Goal: Task Accomplishment & Management: Complete application form

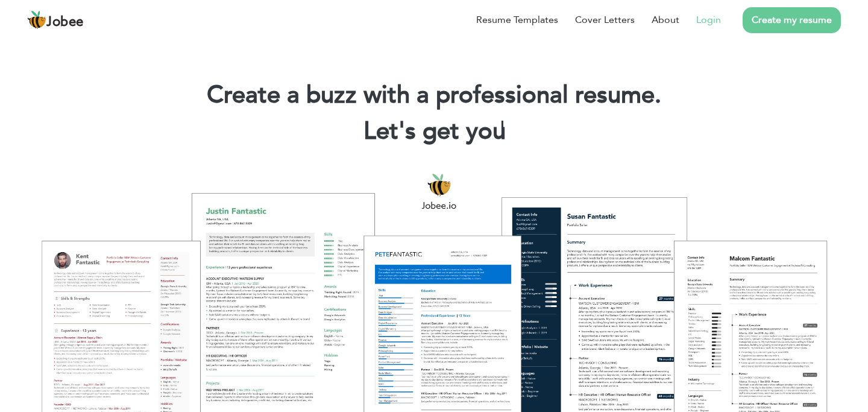
click at [703, 14] on link "Login" at bounding box center [709, 20] width 25 height 14
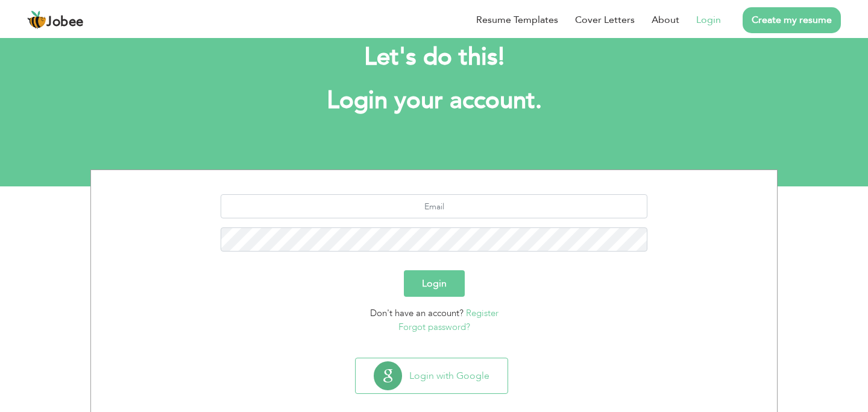
scroll to position [46, 0]
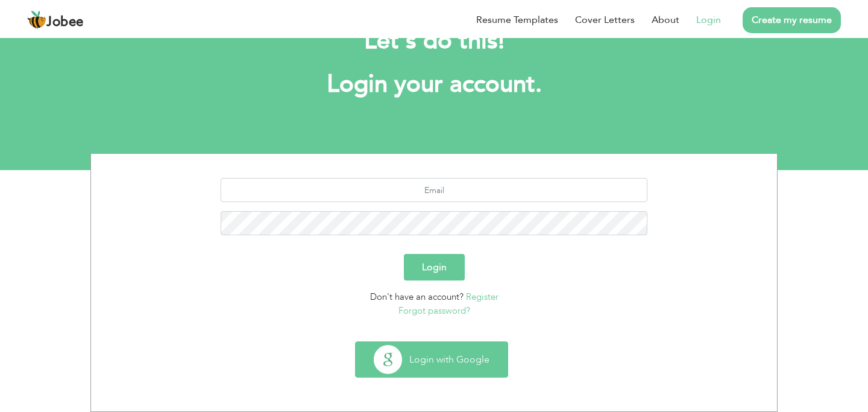
click at [467, 372] on button "Login with Google" at bounding box center [432, 359] width 152 height 35
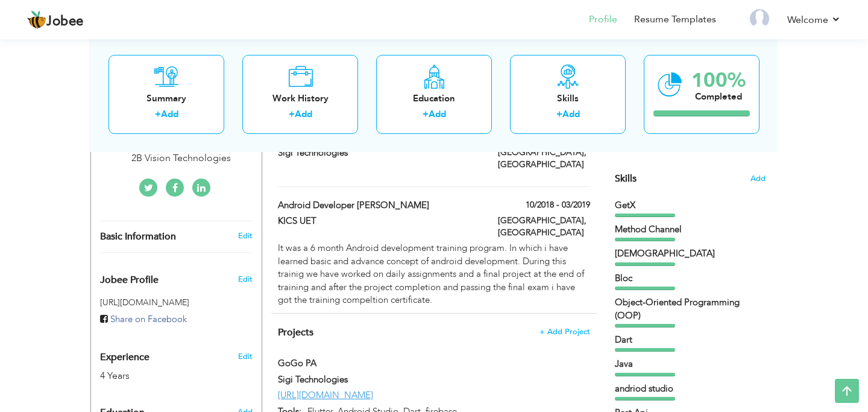
scroll to position [370, 0]
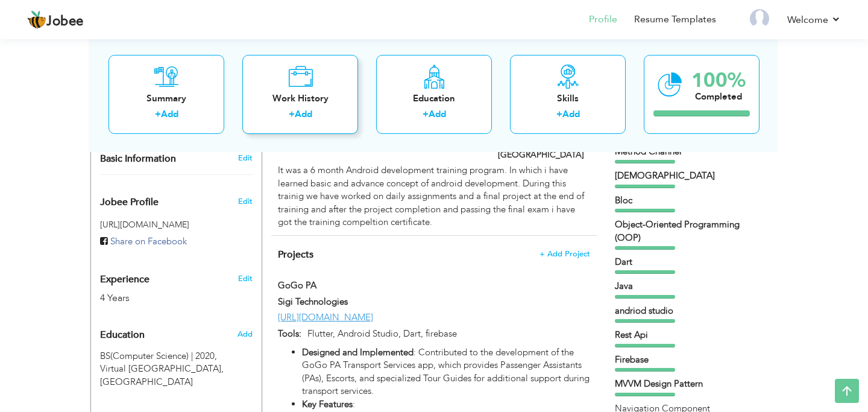
click at [324, 75] on div "Work History + Add" at bounding box center [300, 93] width 116 height 79
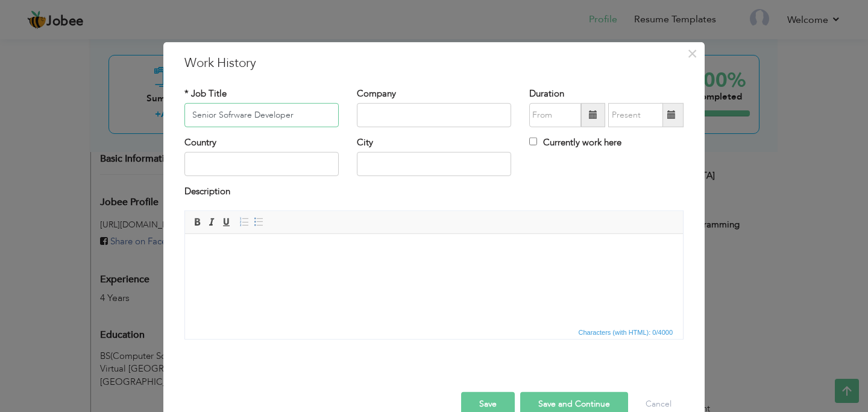
type input "Senior Sofrware Developer"
click at [411, 101] on div "Company" at bounding box center [434, 107] width 154 height 40
click at [404, 110] on input "text" at bounding box center [434, 115] width 154 height 24
type input "Tecaudex"
click at [316, 157] on input "text" at bounding box center [262, 164] width 154 height 24
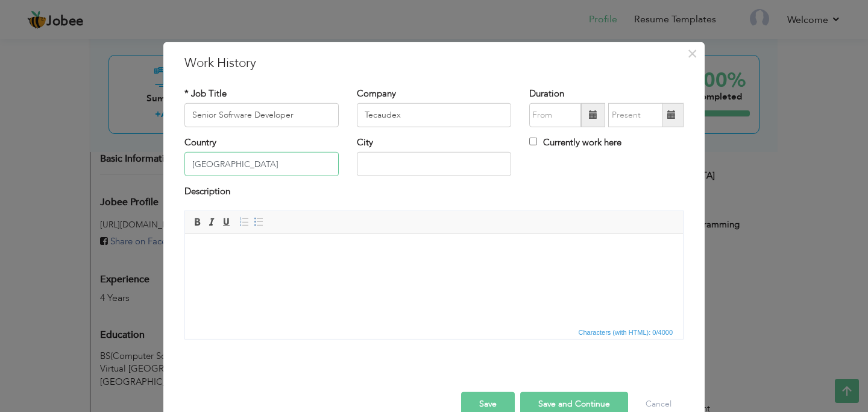
type input "[GEOGRAPHIC_DATA]"
click at [379, 156] on input "text" at bounding box center [434, 164] width 154 height 24
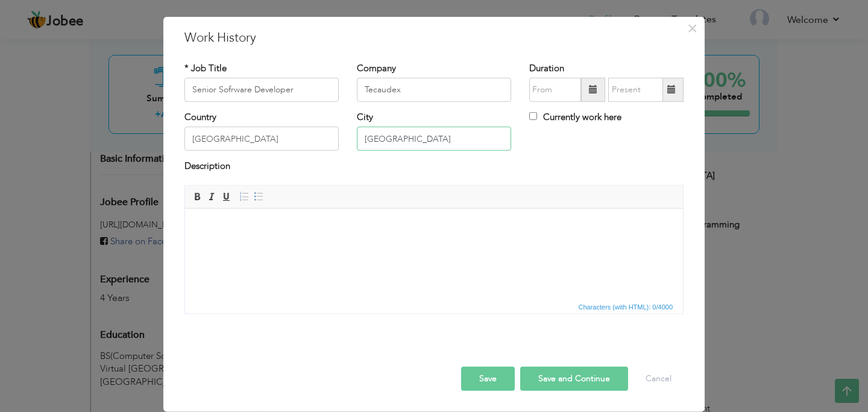
type input "[GEOGRAPHIC_DATA]"
click at [592, 92] on span at bounding box center [593, 89] width 8 height 8
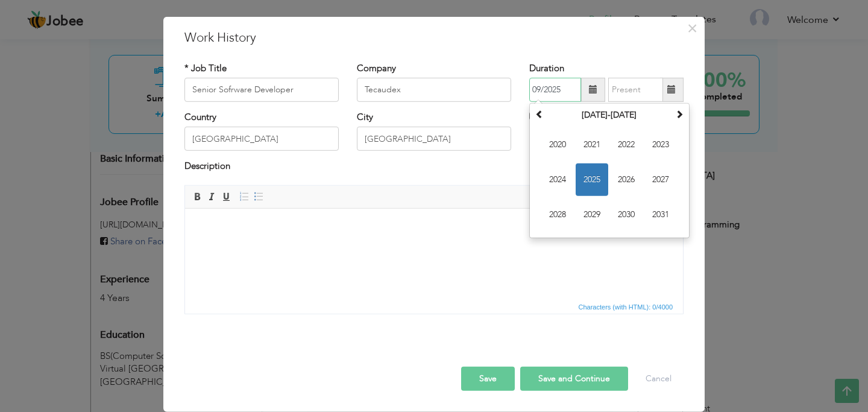
click at [597, 172] on span "2025" at bounding box center [592, 179] width 33 height 33
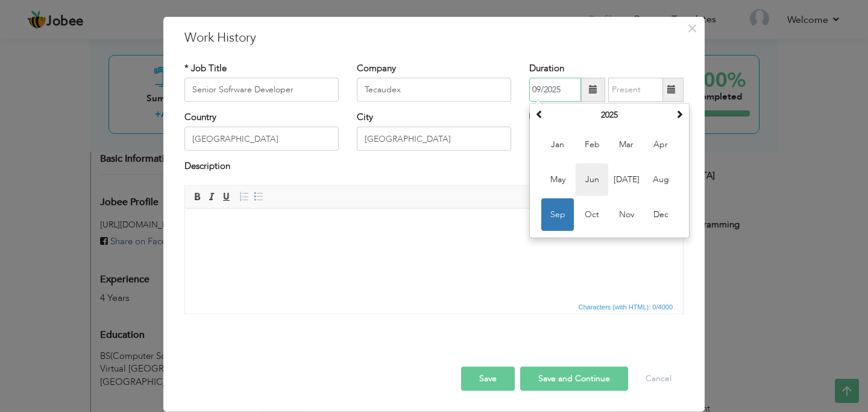
click at [600, 176] on span "Jun" at bounding box center [592, 179] width 33 height 33
type input "06/2025"
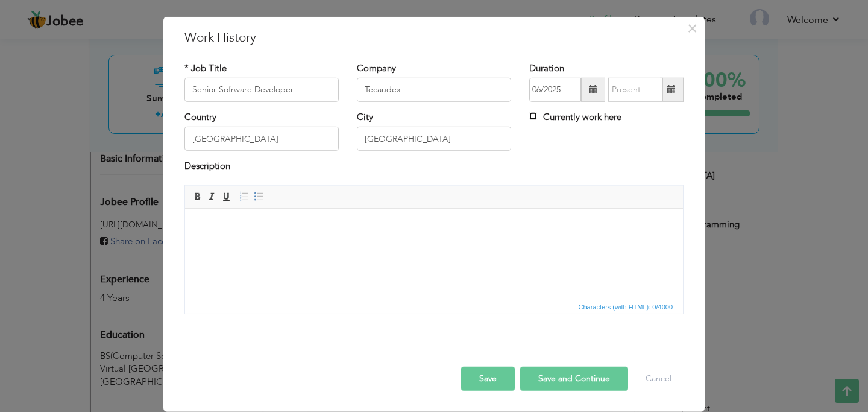
click at [533, 113] on input "Currently work here" at bounding box center [534, 116] width 8 height 8
checkbox input "true"
click at [552, 385] on button "Save and Continue" at bounding box center [574, 379] width 108 height 24
checkbox input "false"
click at [572, 375] on button "Save and Continue" at bounding box center [574, 379] width 108 height 24
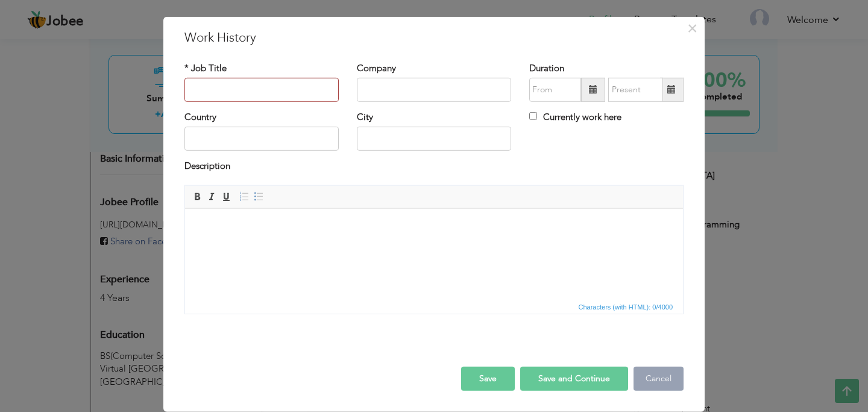
click at [644, 379] on button "Cancel" at bounding box center [659, 379] width 50 height 24
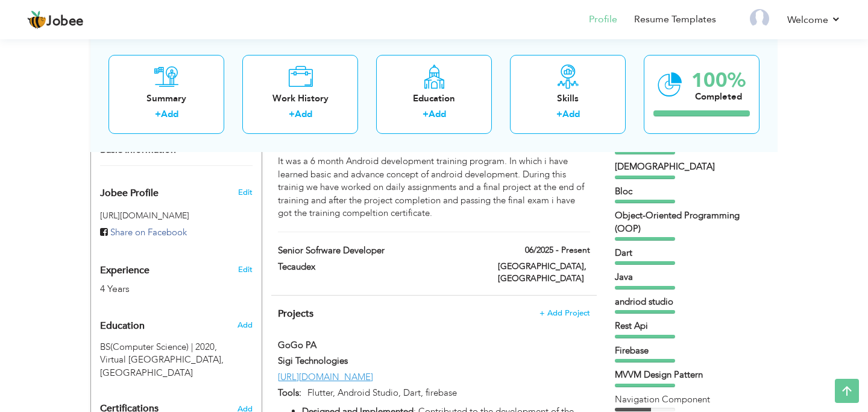
scroll to position [397, 0]
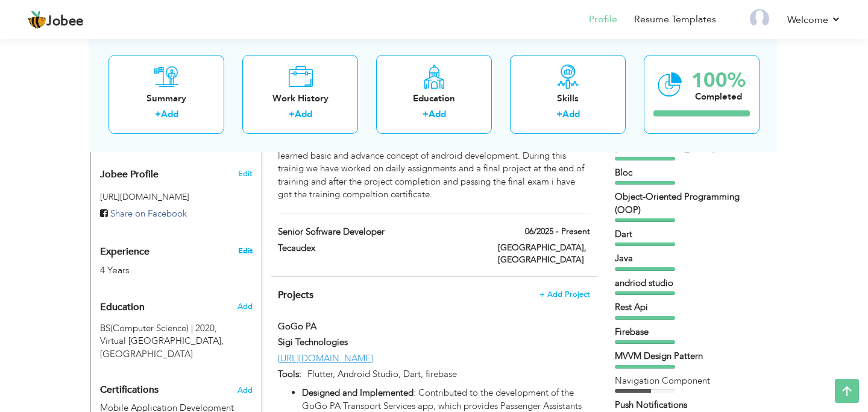
click at [247, 245] on link "Edit" at bounding box center [245, 250] width 14 height 11
type input "Humza"
type input "Ali"
type input "+923034187520"
select select "number:166"
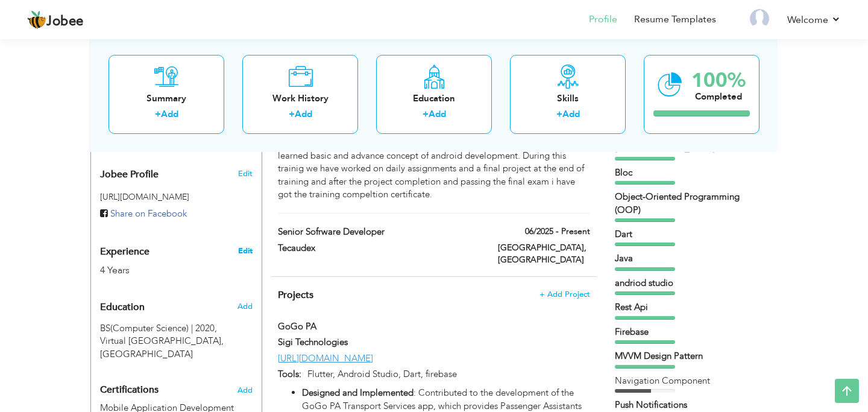
type input "[GEOGRAPHIC_DATA]"
select select "number:6"
type input "2B Vision Technologies"
type input "Flutter Developer / Android Developer"
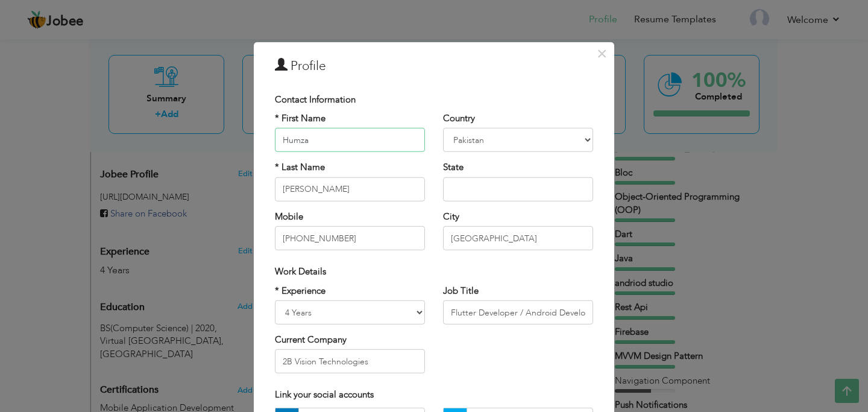
scroll to position [122, 0]
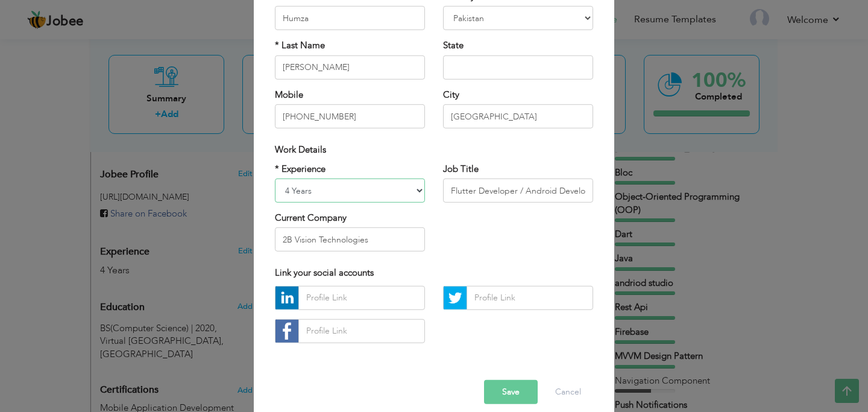
click at [408, 186] on select "Entry Level Less than 1 Year 1 Year 2 Years 3 Years 4 Years 5 Years 6 Years 7 Y…" at bounding box center [350, 191] width 150 height 24
select select "number:7"
click at [275, 179] on select "Entry Level Less than 1 Year 1 Year 2 Years 3 Years 4 Years 5 Years 6 Years 7 Y…" at bounding box center [350, 191] width 150 height 24
click at [452, 230] on div "* Experience Entry Level Less than 1 Year 1 Year 2 Years 3 Years 4 Years 5 Year…" at bounding box center [434, 211] width 337 height 98
click at [375, 236] on input "2B Vision Technologies" at bounding box center [350, 239] width 150 height 24
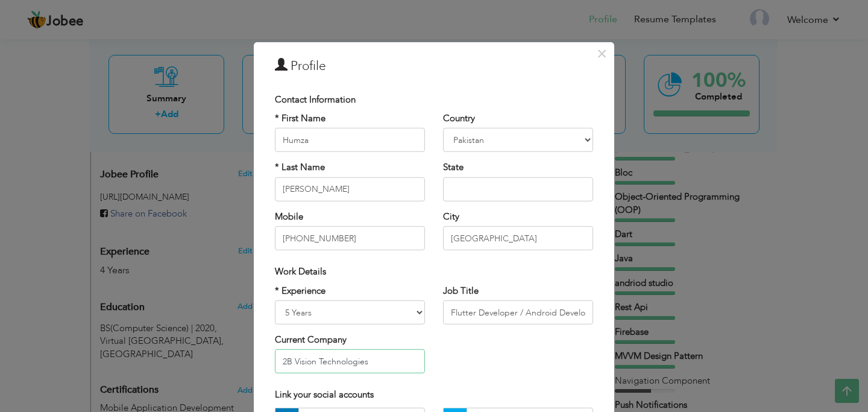
scroll to position [134, 0]
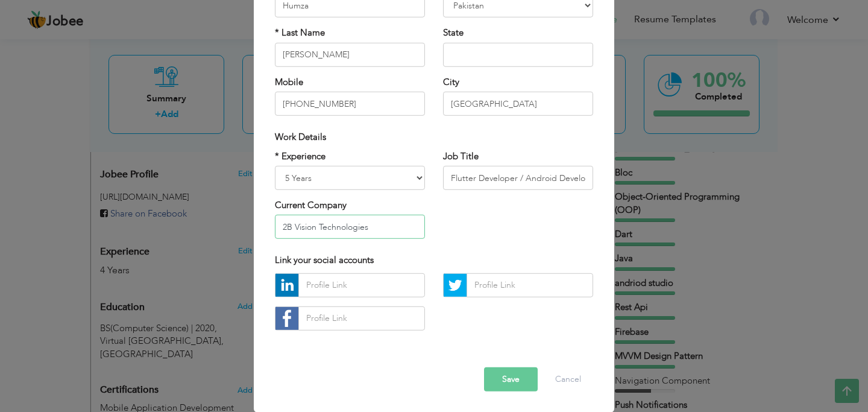
click at [378, 224] on input "2B Vision Technologies" at bounding box center [350, 227] width 150 height 24
type input "Tecaudex"
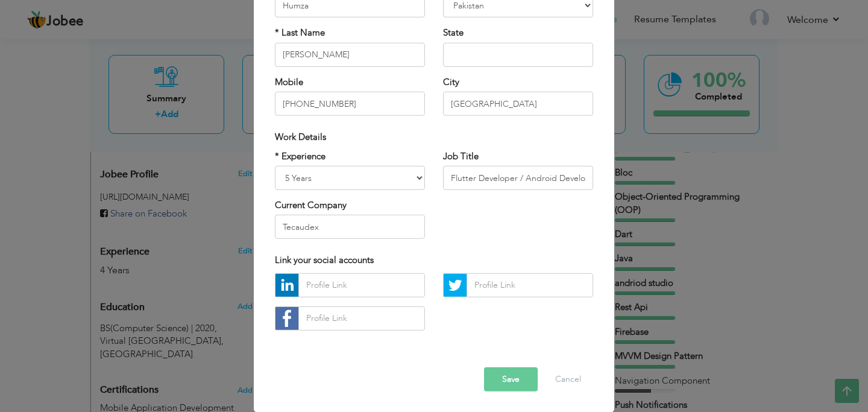
click at [466, 220] on div "* Experience Entry Level Less than 1 Year 1 Year 2 Years 3 Years 4 Years 5 Year…" at bounding box center [434, 199] width 337 height 98
click at [475, 179] on input "Flutter Developer / Android Developer" at bounding box center [518, 178] width 150 height 24
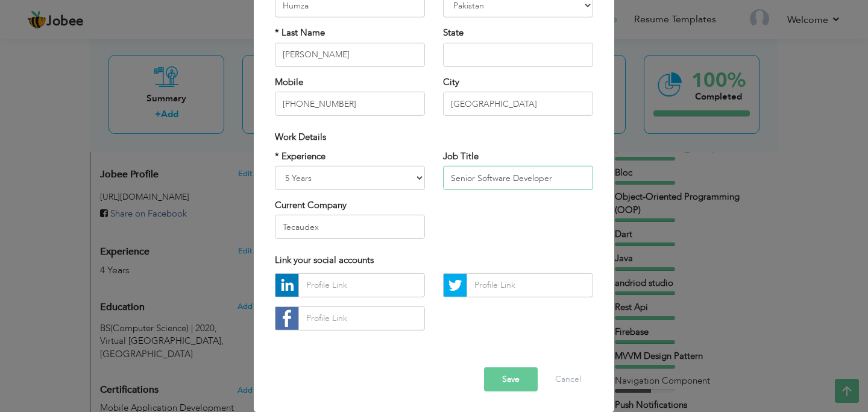
type input "Senior Software Developer"
click at [470, 238] on div "* Experience Entry Level Less than 1 Year 1 Year 2 Years 3 Years 4 Years 5 Year…" at bounding box center [434, 199] width 337 height 98
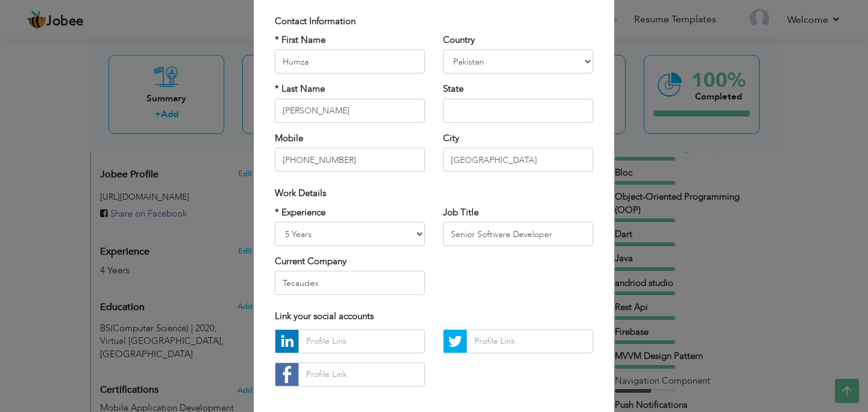
scroll to position [134, 0]
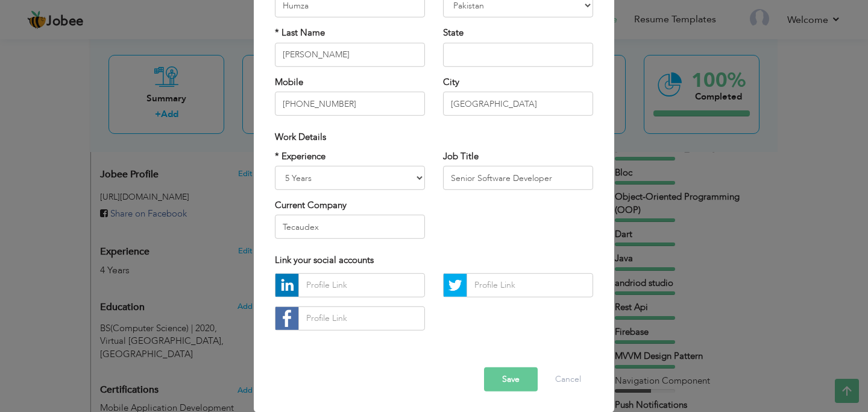
click at [510, 379] on button "Save" at bounding box center [511, 379] width 54 height 24
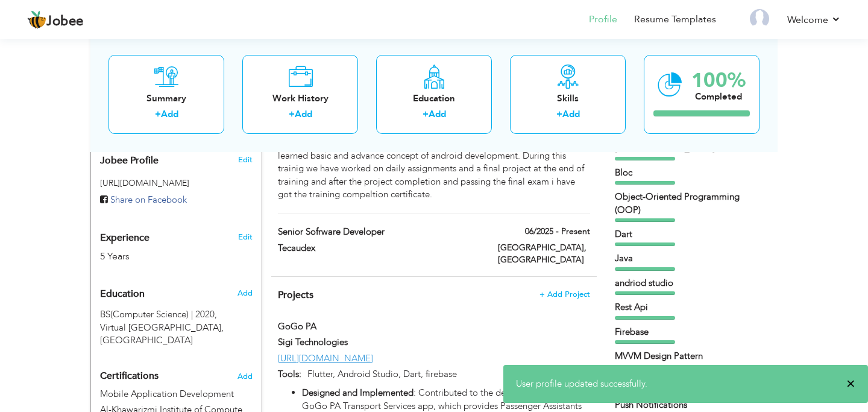
click at [852, 383] on span "×" at bounding box center [851, 384] width 9 height 12
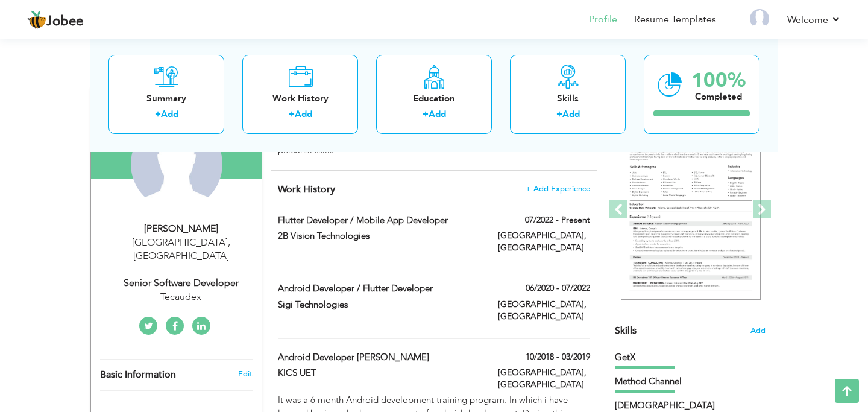
scroll to position [134, 0]
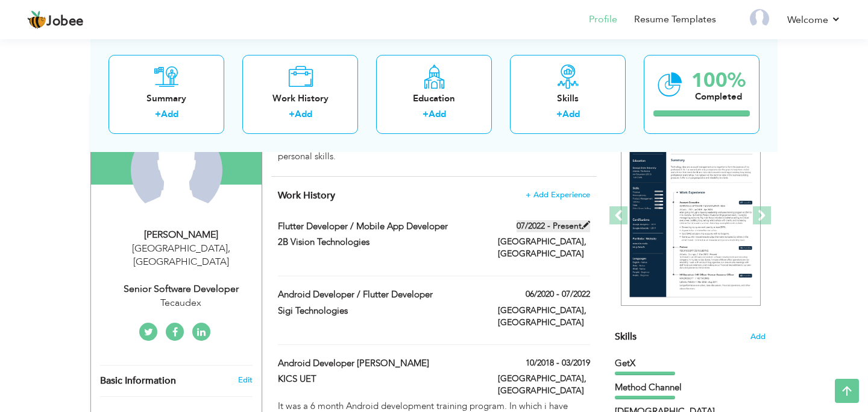
click at [586, 224] on span at bounding box center [586, 225] width 8 height 8
type input "Flutter Developer / Mobile App Developer"
type input "2B Vision Technologies"
type input "07/2022"
type input "[GEOGRAPHIC_DATA]"
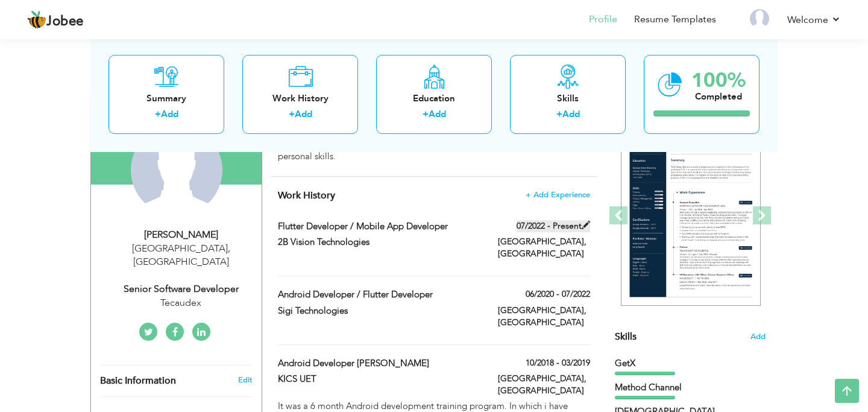
type input "[GEOGRAPHIC_DATA]"
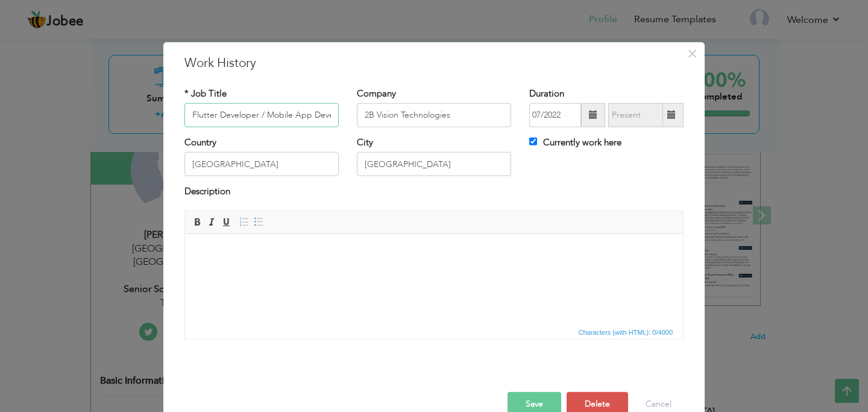
scroll to position [0, 21]
click at [531, 141] on input "Currently work here" at bounding box center [534, 142] width 8 height 8
checkbox input "false"
click at [672, 120] on span at bounding box center [672, 115] width 24 height 24
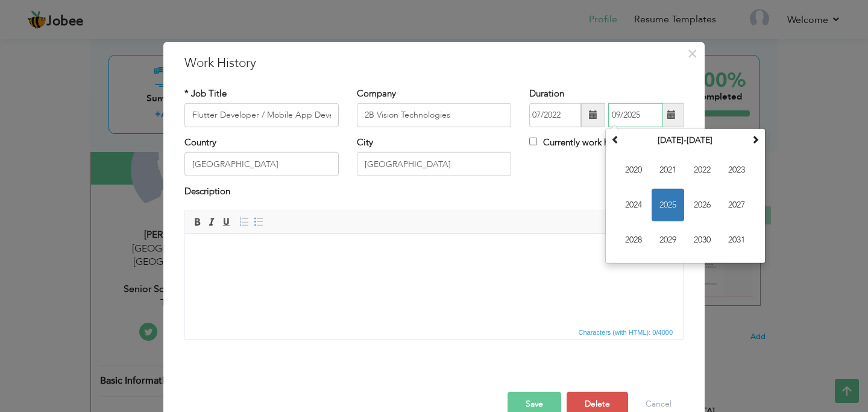
click at [670, 212] on span "2025" at bounding box center [668, 205] width 33 height 33
click at [674, 203] on span "Jun" at bounding box center [668, 205] width 33 height 33
type input "06/2025"
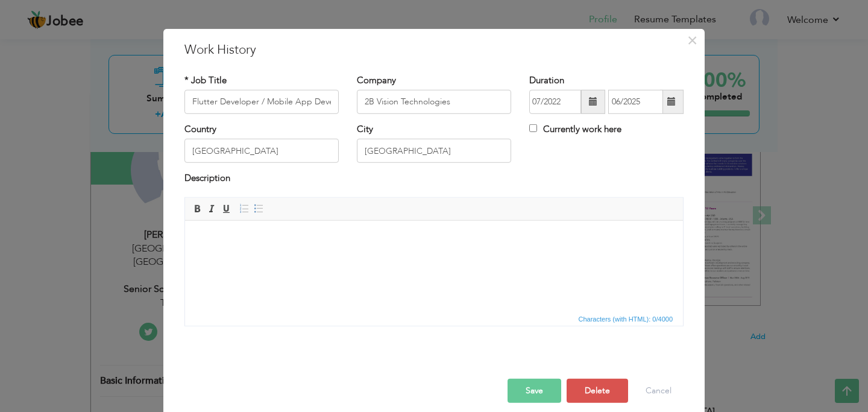
scroll to position [14, 0]
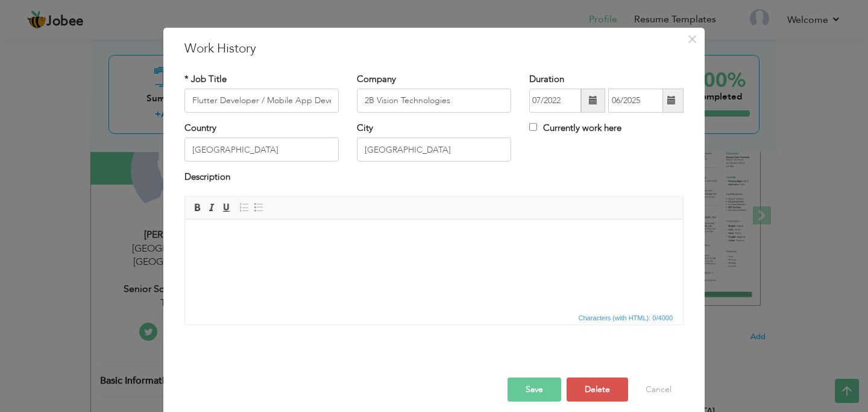
click at [536, 392] on button "Save" at bounding box center [535, 390] width 54 height 24
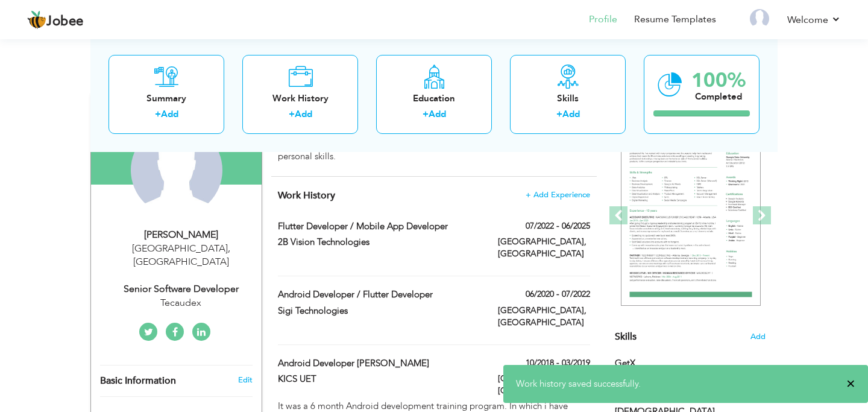
click at [855, 382] on span "×" at bounding box center [851, 384] width 9 height 12
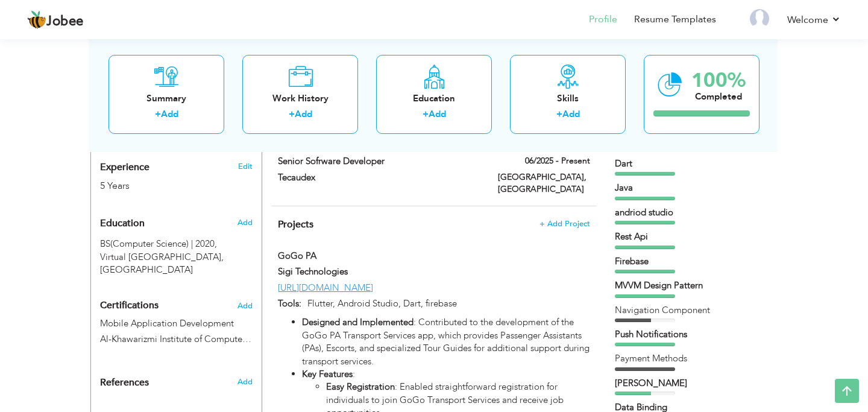
scroll to position [449, 0]
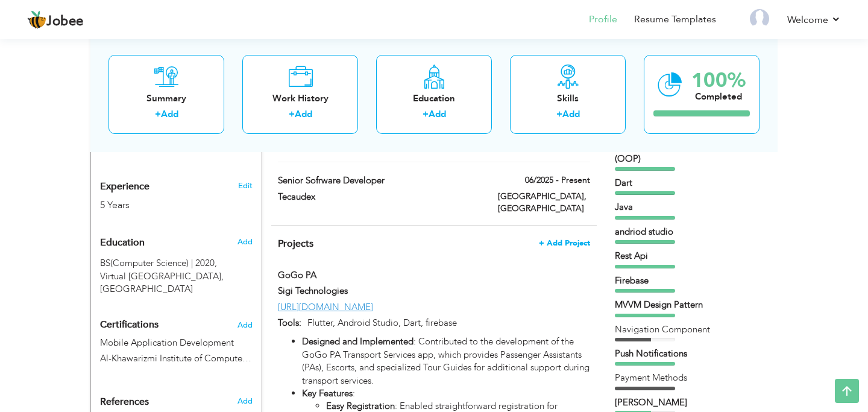
click at [549, 239] on span "+ Add Project" at bounding box center [564, 243] width 51 height 8
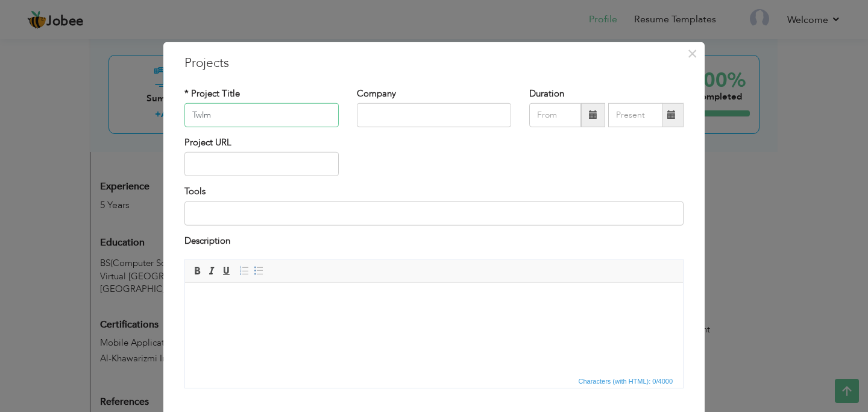
type input "Twlm"
click at [377, 119] on input "text" at bounding box center [434, 115] width 154 height 24
type input "Tecaudex"
click at [233, 163] on input "text" at bounding box center [262, 164] width 154 height 24
paste input "[URL][DOMAIN_NAME]"
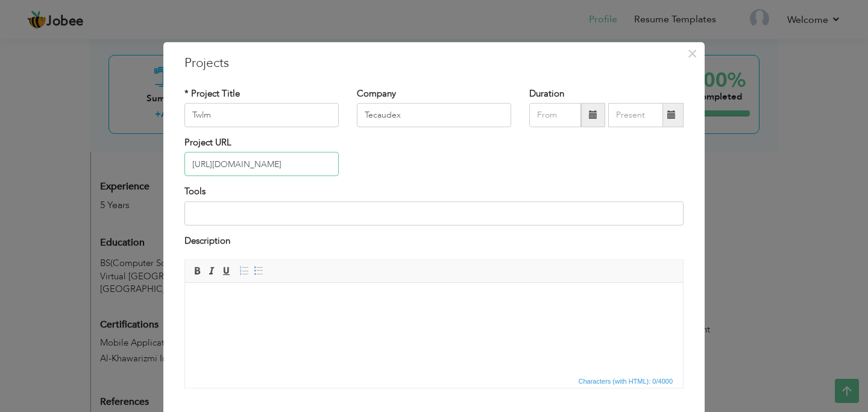
scroll to position [0, 259]
click at [266, 168] on input "[URL][DOMAIN_NAME]" at bounding box center [262, 164] width 154 height 24
type input "[URL][DOMAIN_NAME]"
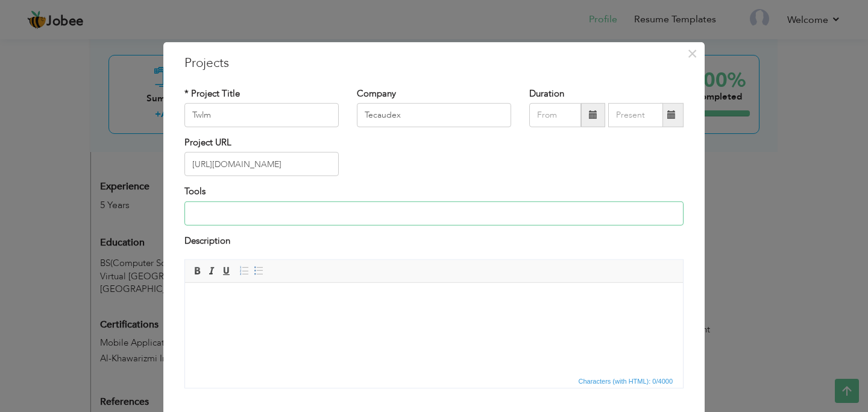
click at [244, 219] on input at bounding box center [434, 213] width 499 height 24
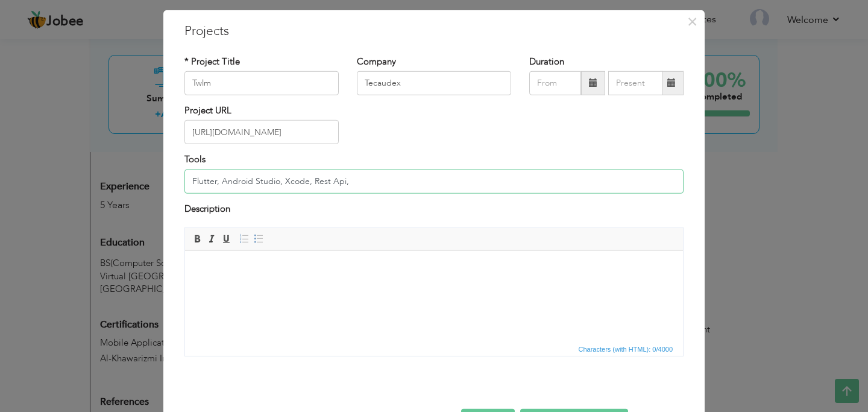
scroll to position [75, 0]
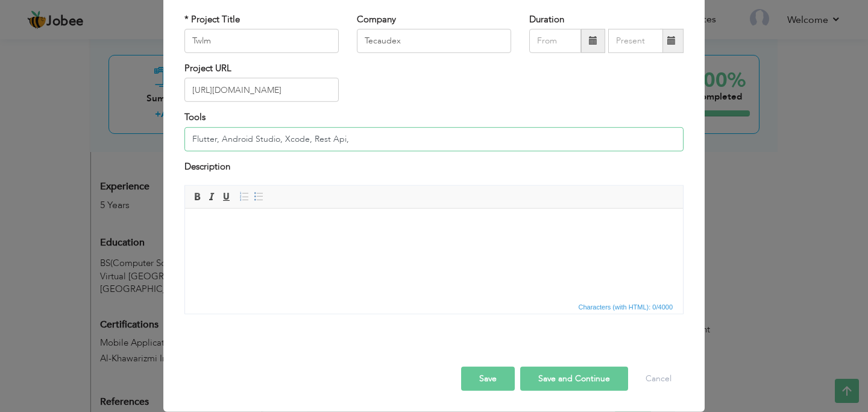
type input "Flutter, Android Studio, Xcode, Rest Api,"
click at [573, 375] on button "Save and Continue" at bounding box center [574, 379] width 108 height 24
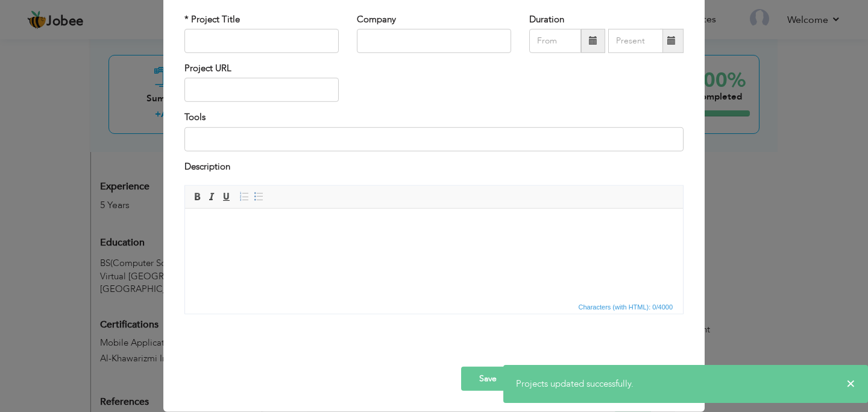
scroll to position [22, 0]
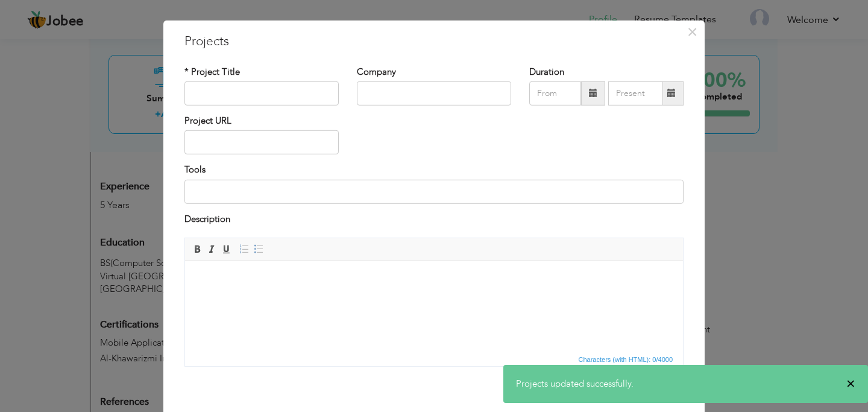
click at [850, 381] on span "×" at bounding box center [851, 384] width 9 height 12
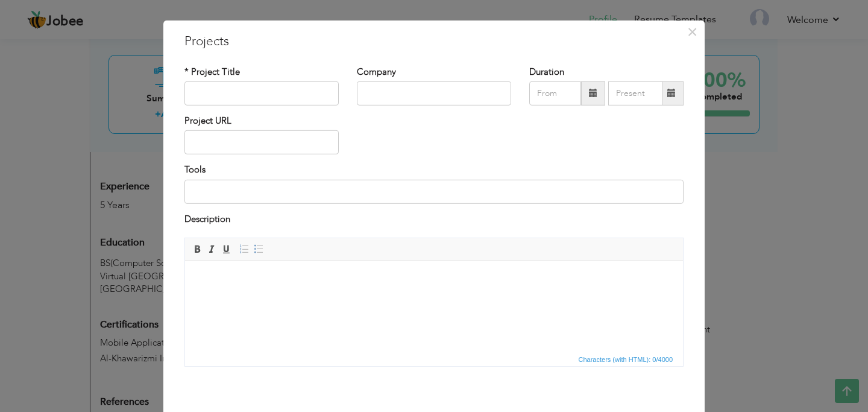
scroll to position [75, 0]
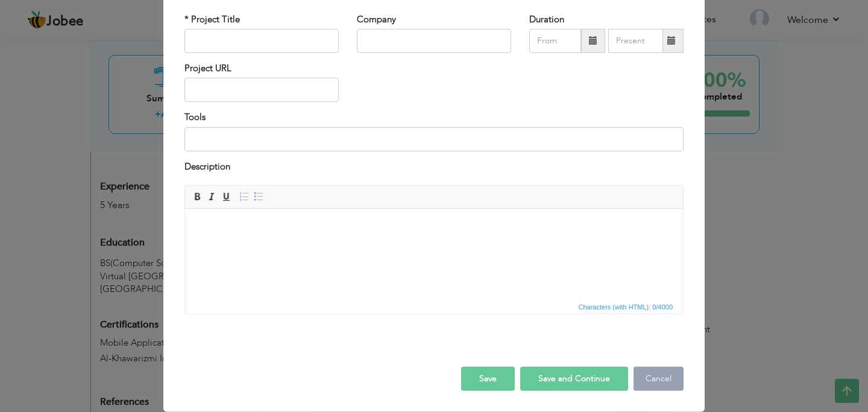
click at [659, 379] on button "Cancel" at bounding box center [659, 379] width 50 height 24
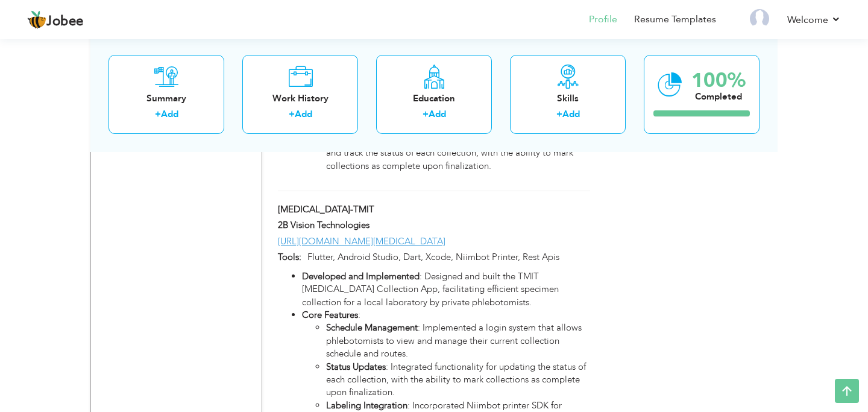
scroll to position [3580, 0]
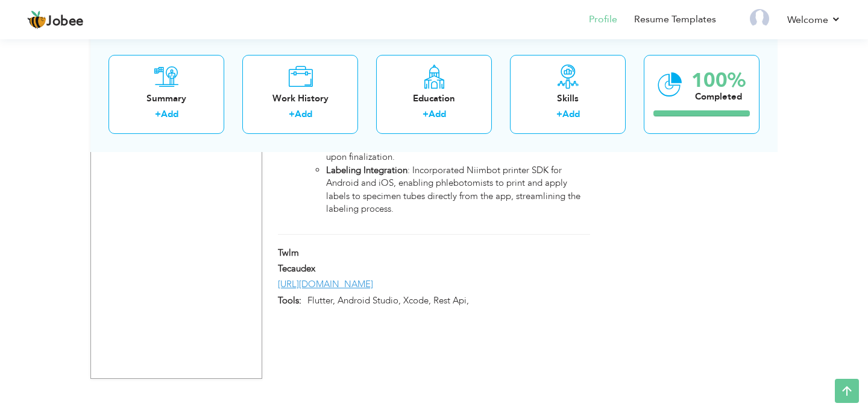
click at [569, 262] on div "Twlm" at bounding box center [434, 255] width 331 height 16
type input "Twlm"
type input "Tecaudex"
type input "[URL][DOMAIN_NAME]"
type input "Flutter, Android Studio, Xcode, Rest Api,"
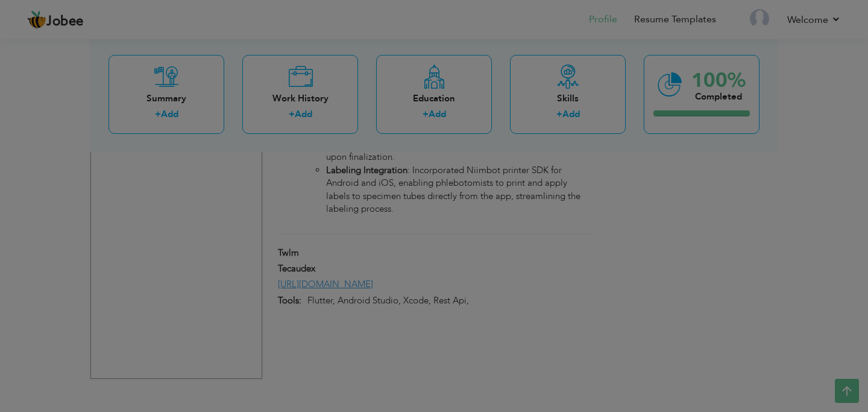
scroll to position [0, 0]
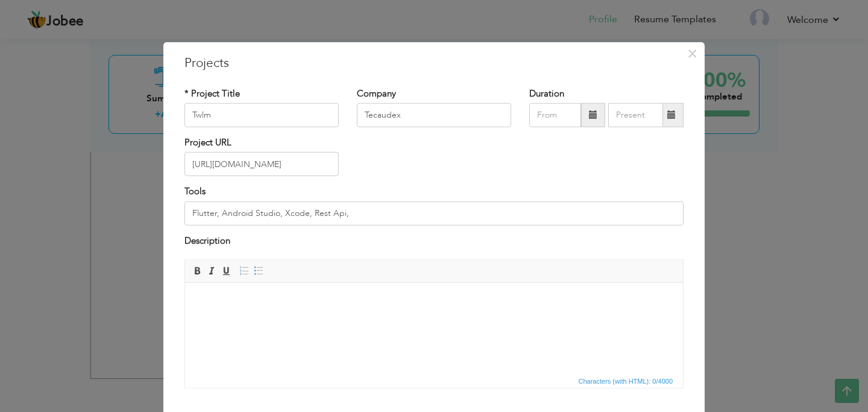
click at [283, 320] on html at bounding box center [434, 301] width 498 height 37
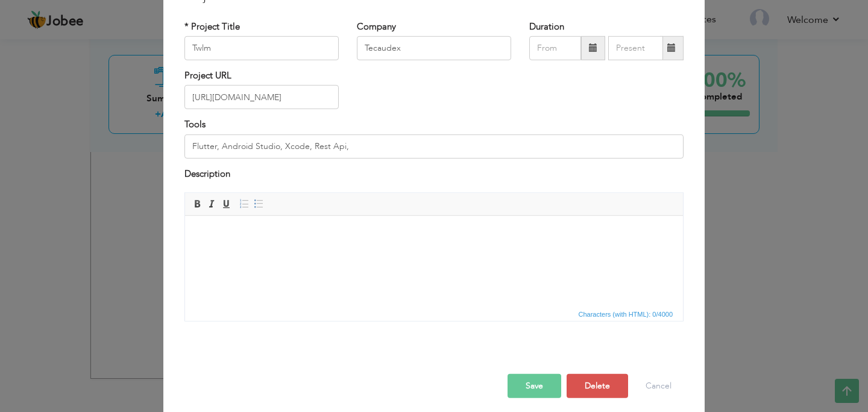
scroll to position [75, 0]
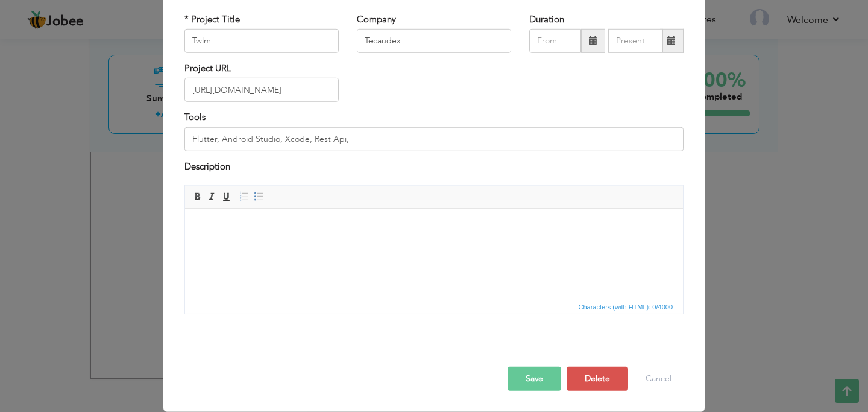
click at [276, 245] on html at bounding box center [434, 227] width 498 height 37
click at [258, 245] on html at bounding box center [434, 227] width 498 height 37
click at [253, 231] on body at bounding box center [434, 227] width 474 height 13
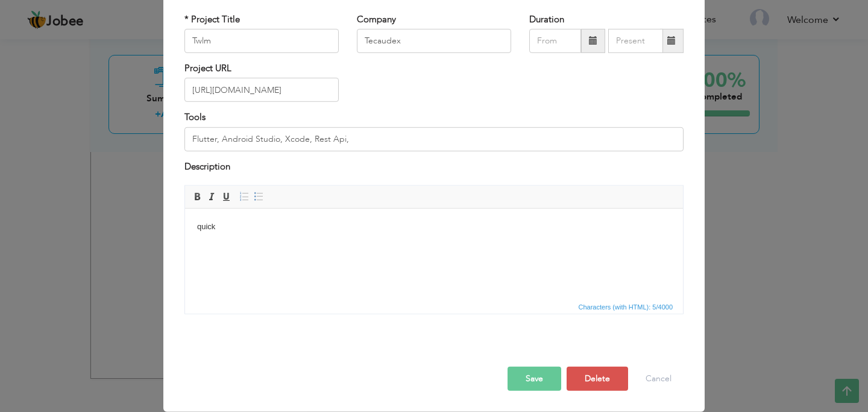
click at [208, 225] on body "quick" at bounding box center [434, 227] width 474 height 13
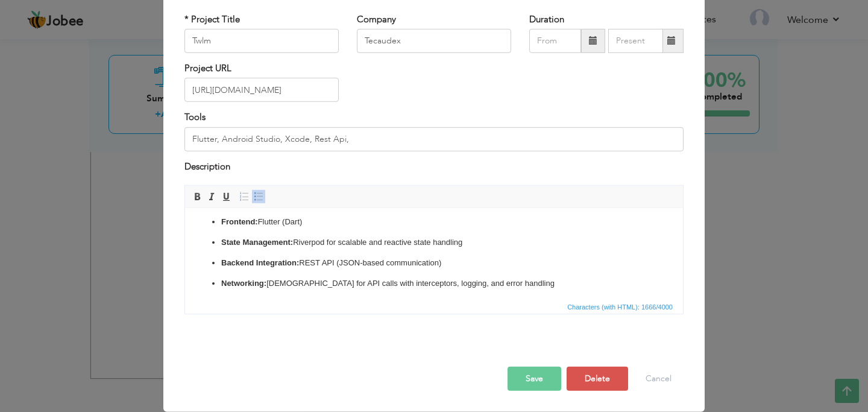
scroll to position [0, 0]
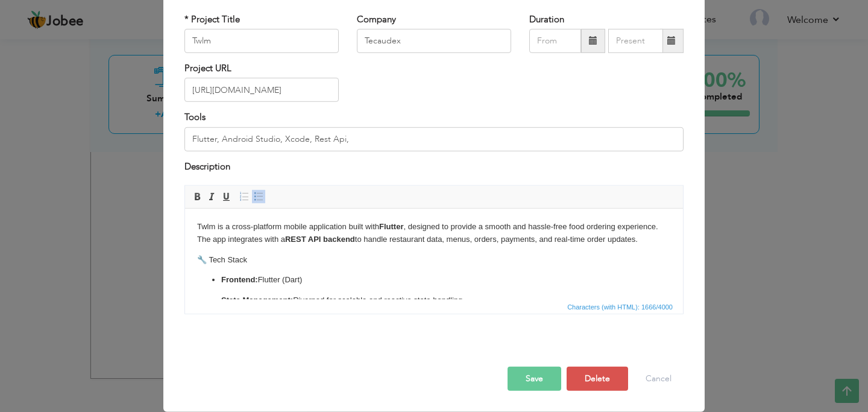
click at [532, 383] on button "Save" at bounding box center [535, 379] width 54 height 24
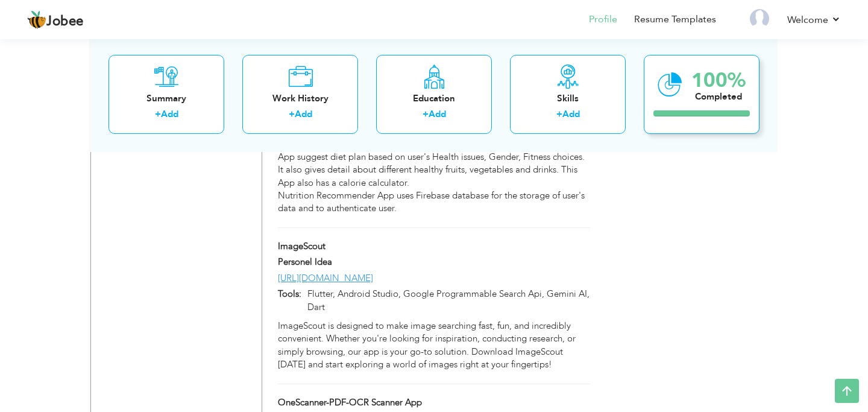
scroll to position [1022, 0]
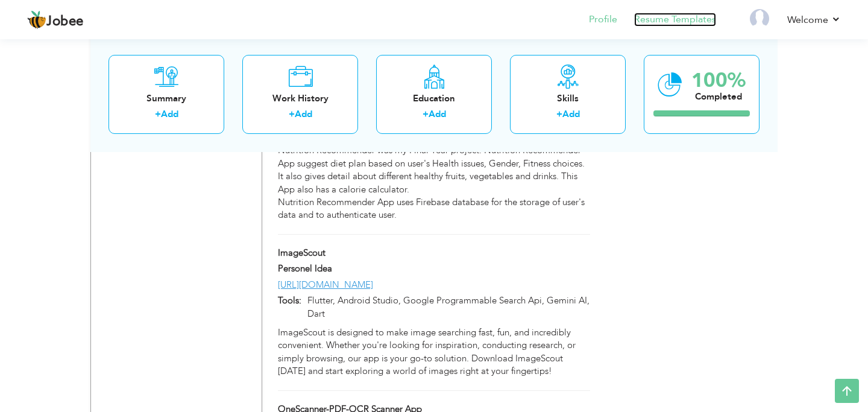
click at [662, 17] on link "Resume Templates" at bounding box center [675, 20] width 82 height 14
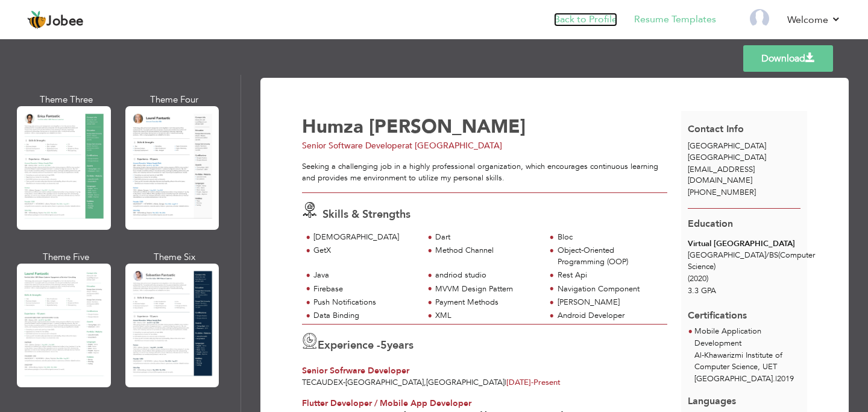
click at [608, 15] on link "Back to Profile" at bounding box center [585, 20] width 63 height 14
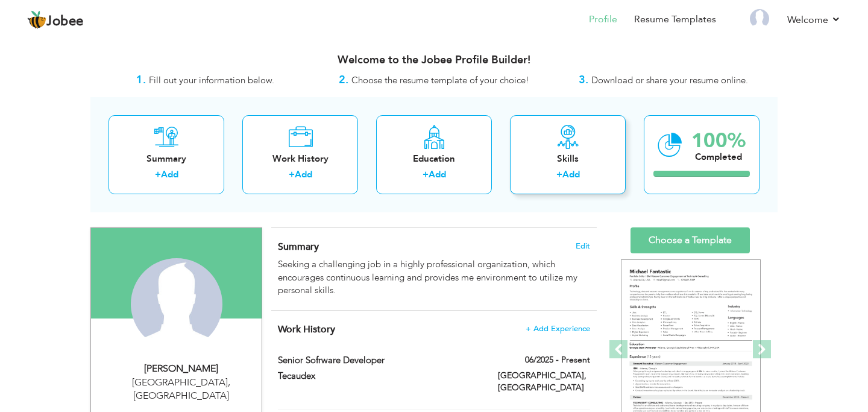
click at [574, 147] on icon at bounding box center [568, 137] width 24 height 24
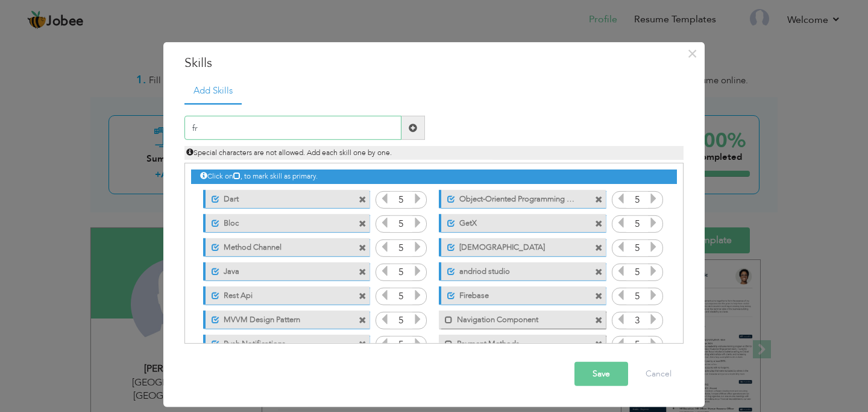
type input "f"
type input "Freezed"
click at [411, 125] on span at bounding box center [413, 128] width 8 height 8
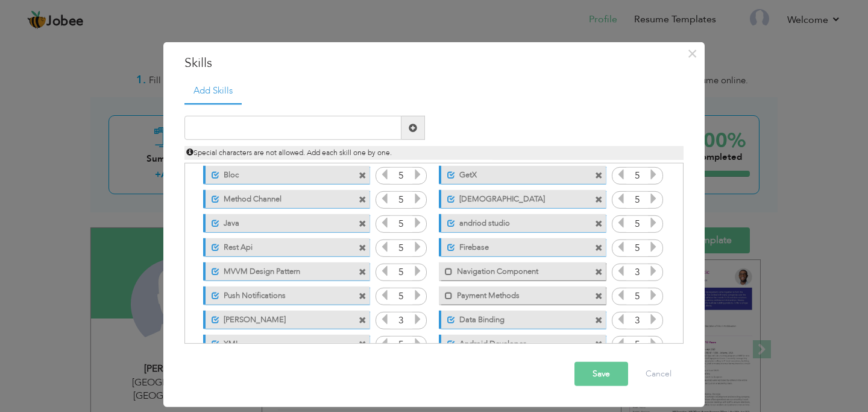
scroll to position [100, 0]
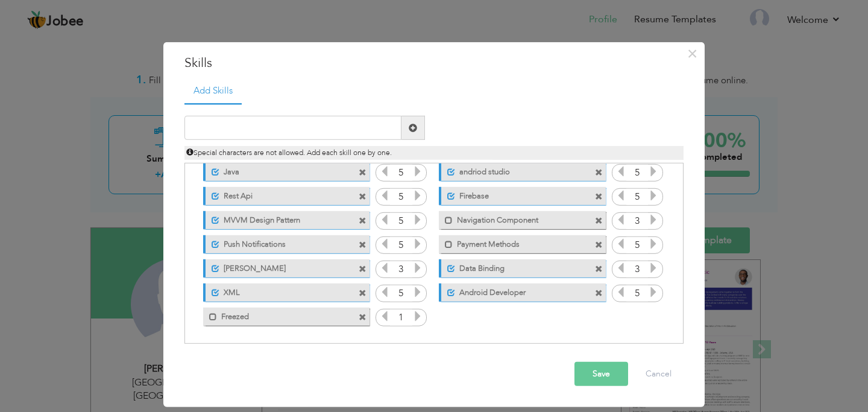
click at [419, 318] on icon at bounding box center [418, 316] width 11 height 11
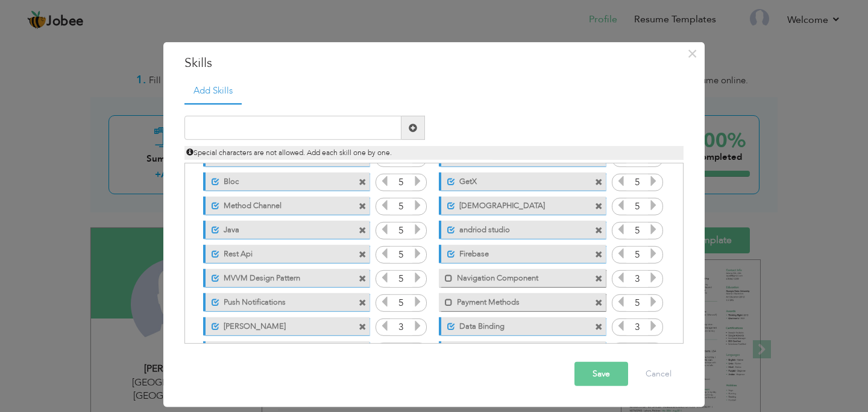
scroll to position [0, 0]
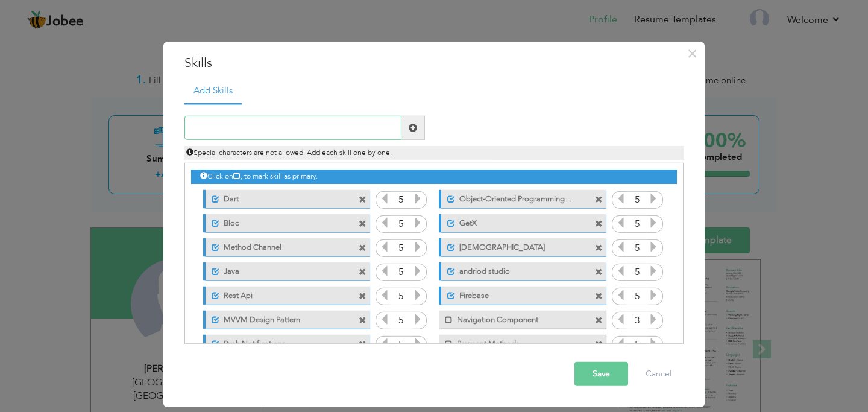
click at [275, 130] on input "text" at bounding box center [293, 128] width 217 height 24
type input "Clean Architecture"
click at [417, 121] on span at bounding box center [414, 128] width 24 height 24
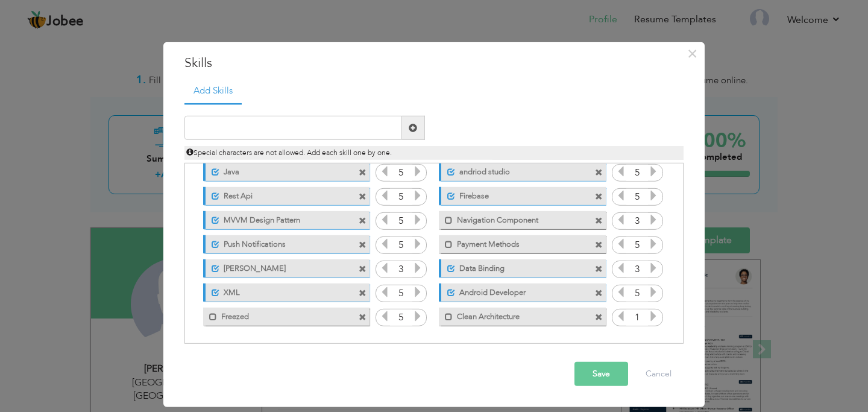
click at [652, 319] on icon at bounding box center [653, 316] width 11 height 11
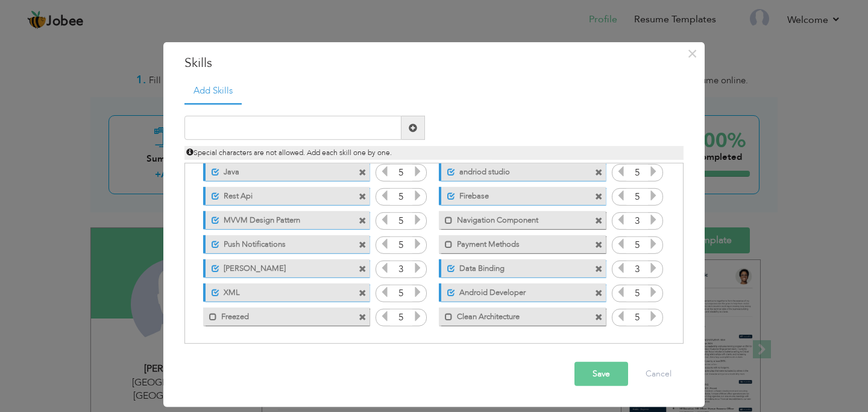
click at [652, 319] on icon at bounding box center [653, 316] width 11 height 11
click at [446, 316] on span at bounding box center [449, 316] width 8 height 8
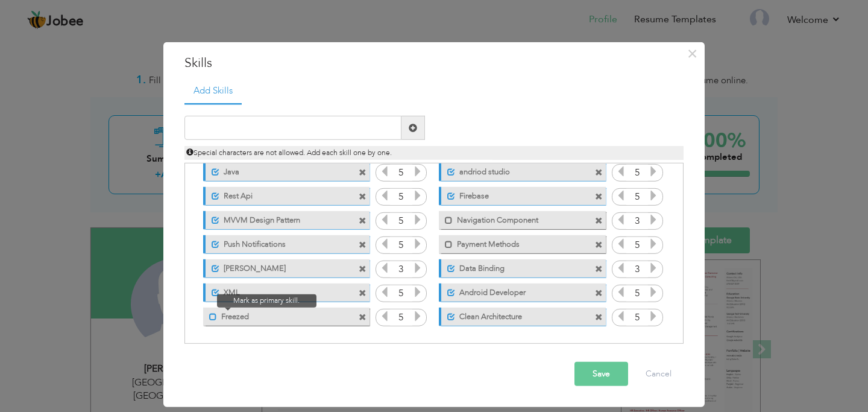
click at [212, 317] on span at bounding box center [213, 316] width 8 height 8
click at [586, 373] on button "Save" at bounding box center [602, 374] width 54 height 24
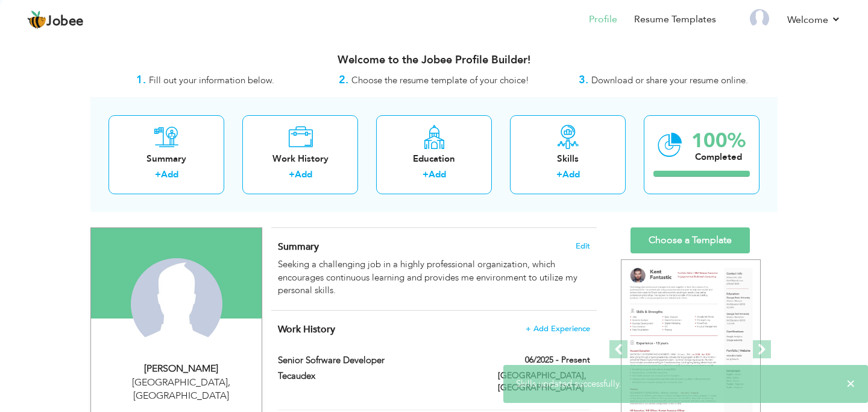
scroll to position [0, 0]
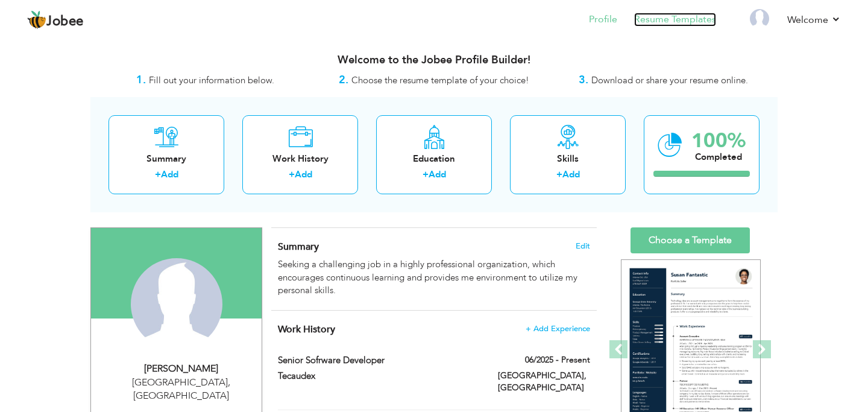
click at [666, 19] on link "Resume Templates" at bounding box center [675, 20] width 82 height 14
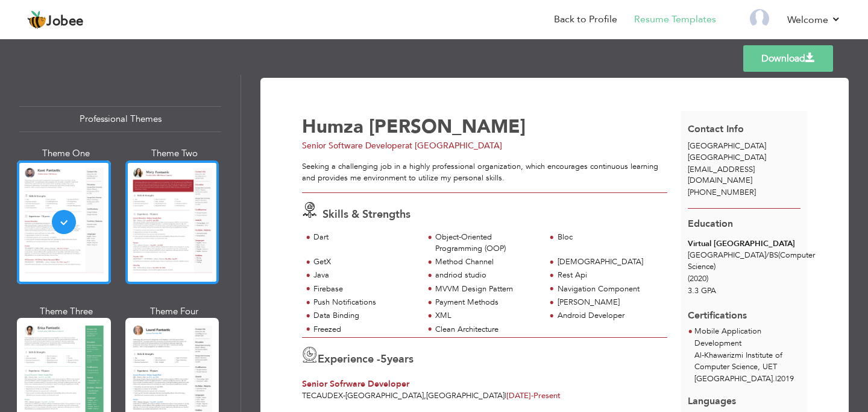
click at [154, 212] on div at bounding box center [172, 222] width 94 height 124
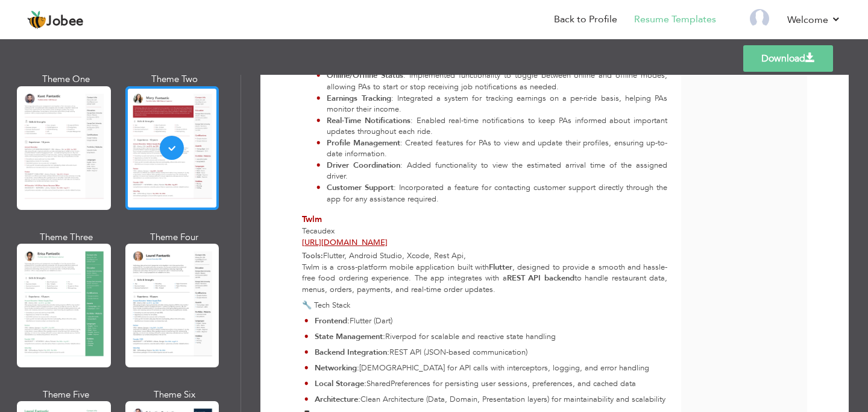
scroll to position [169, 0]
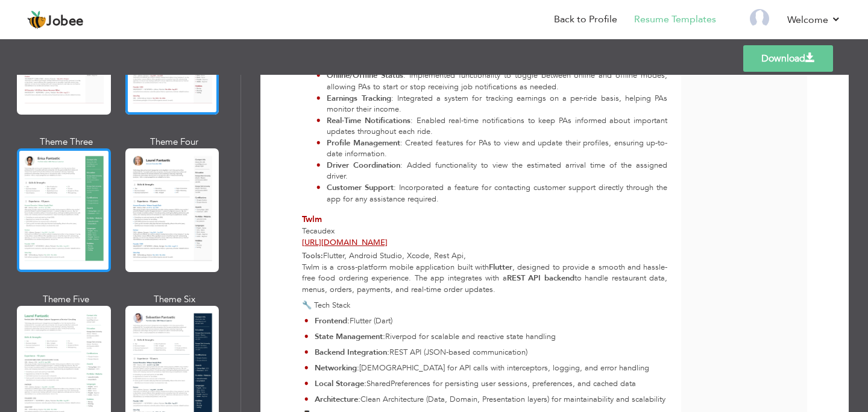
click at [63, 207] on div at bounding box center [64, 210] width 94 height 124
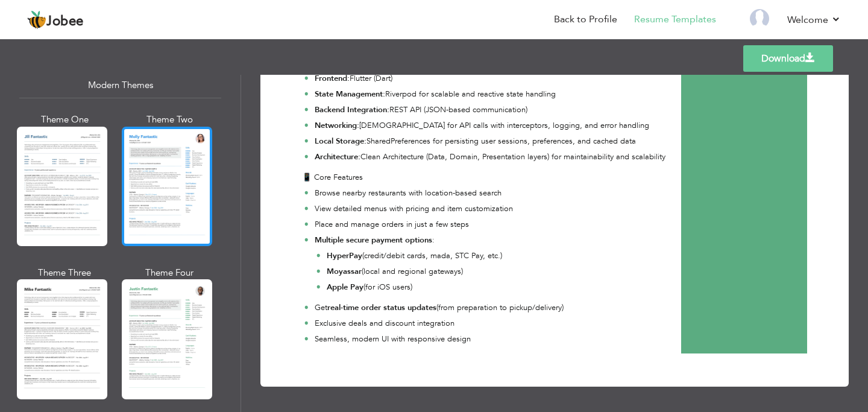
scroll to position [553, 0]
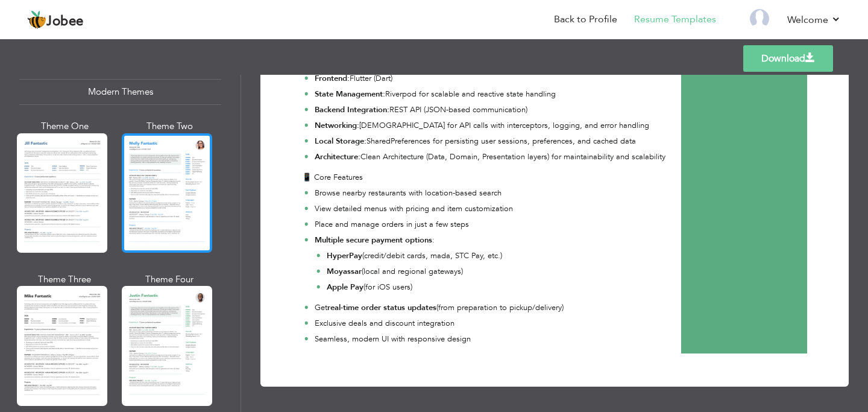
click at [150, 198] on div at bounding box center [167, 192] width 90 height 119
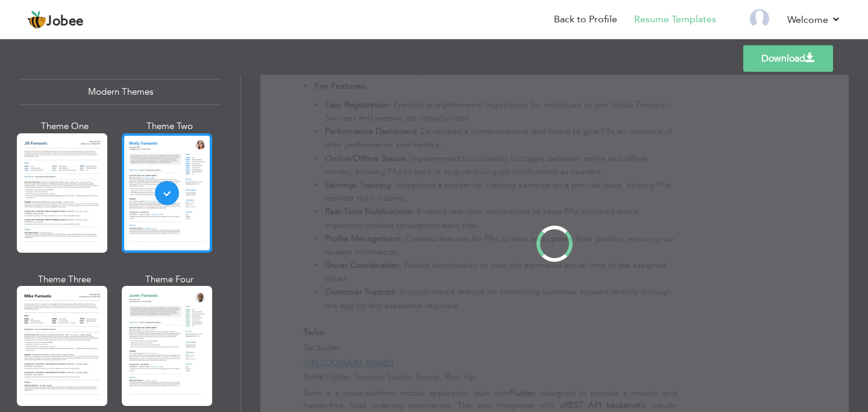
scroll to position [0, 0]
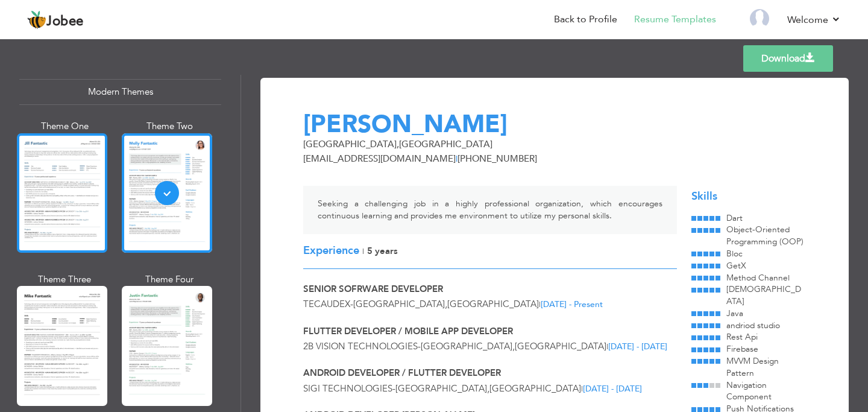
click at [57, 150] on div at bounding box center [62, 192] width 90 height 119
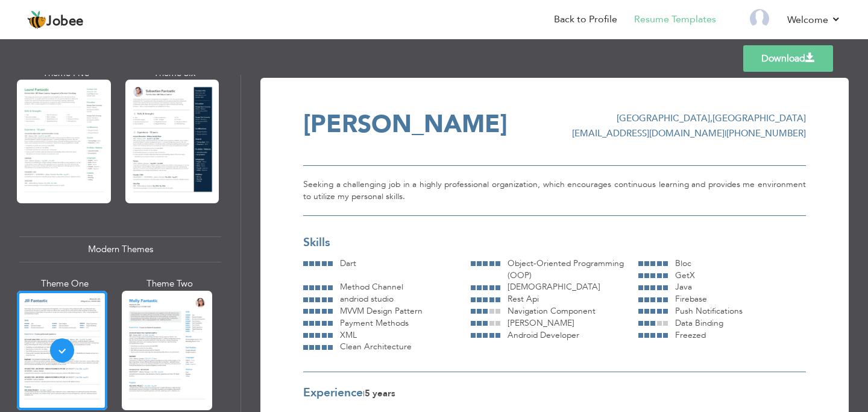
scroll to position [388, 0]
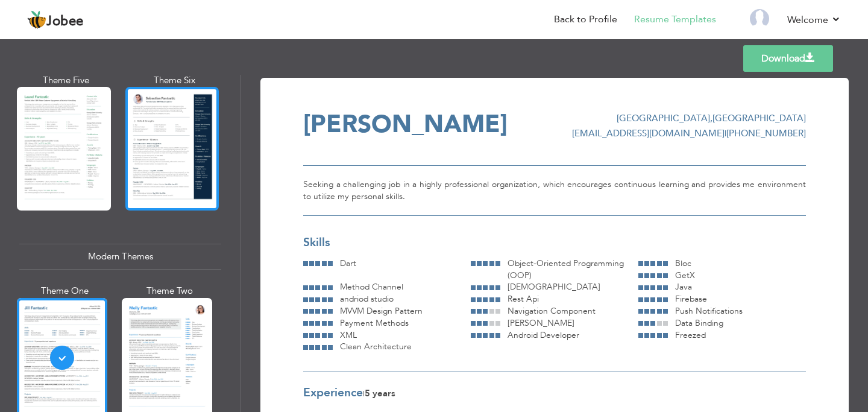
click at [168, 139] on div at bounding box center [172, 149] width 94 height 124
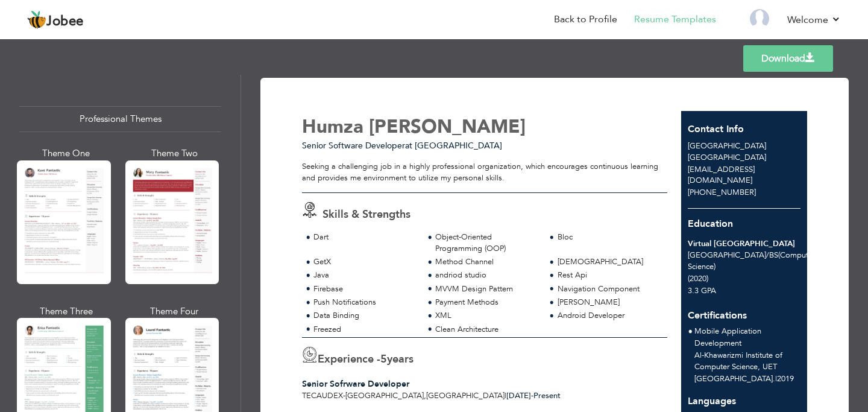
scroll to position [89, 0]
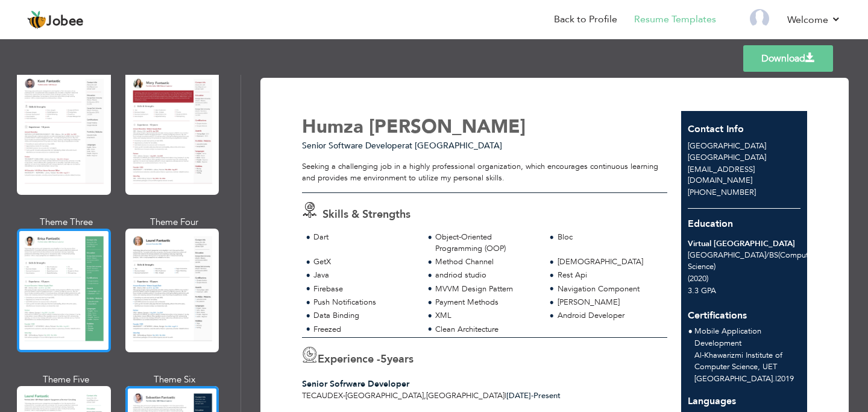
click at [76, 248] on div at bounding box center [64, 291] width 94 height 124
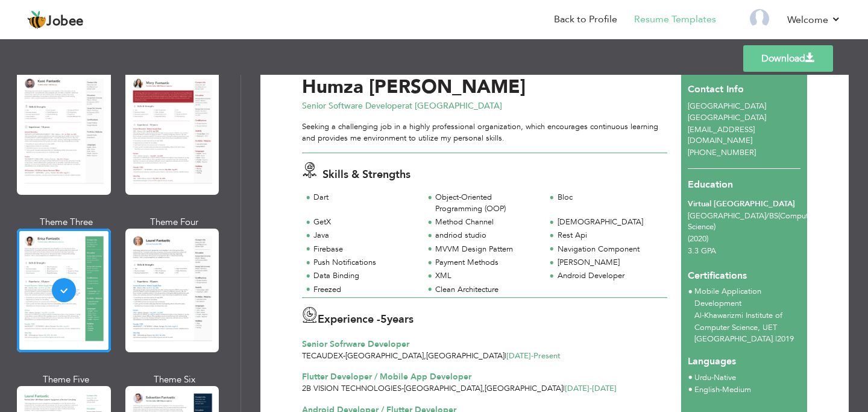
scroll to position [0, 0]
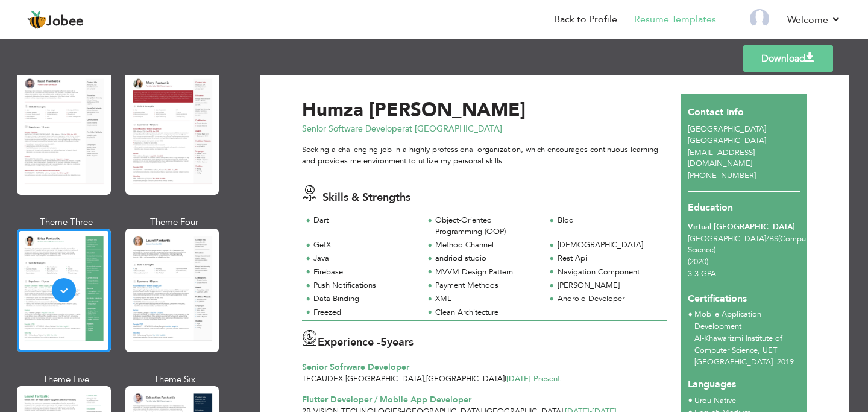
scroll to position [19, 0]
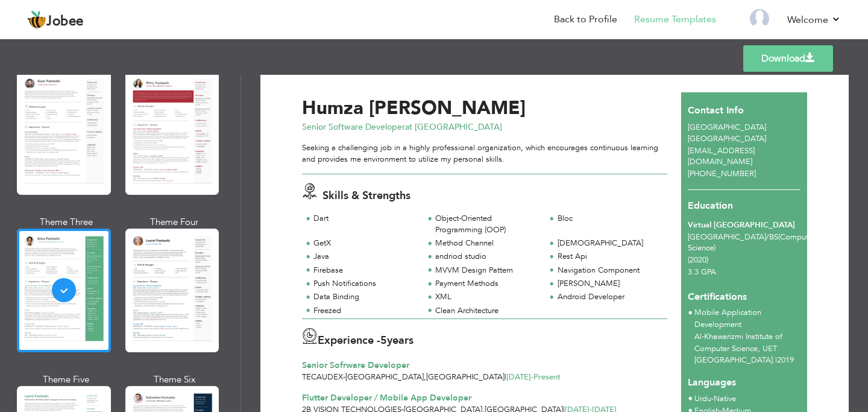
click at [748, 61] on link "Download" at bounding box center [789, 58] width 90 height 27
